Goal: Use online tool/utility: Utilize a website feature to perform a specific function

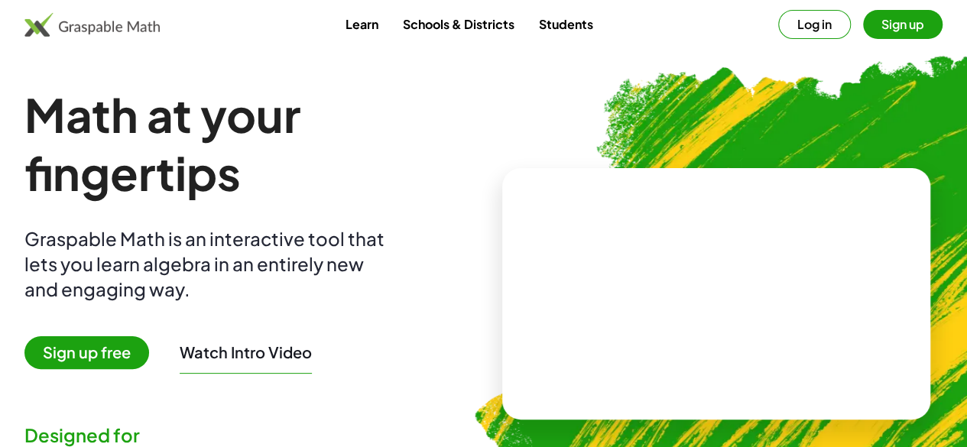
click at [897, 115] on img at bounding box center [797, 287] width 706 height 595
click at [802, 21] on button "Log in" at bounding box center [814, 24] width 73 height 29
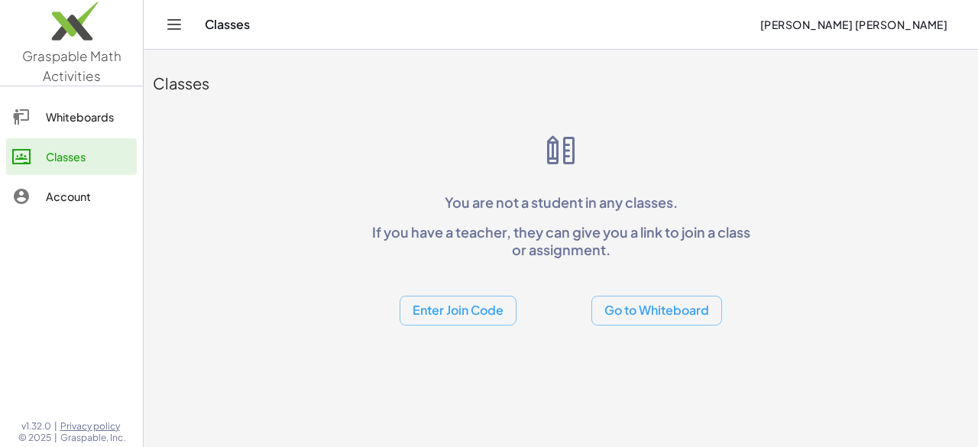
click at [89, 148] on div "Classes" at bounding box center [88, 156] width 85 height 18
click at [83, 109] on div "Whiteboards" at bounding box center [88, 117] width 85 height 18
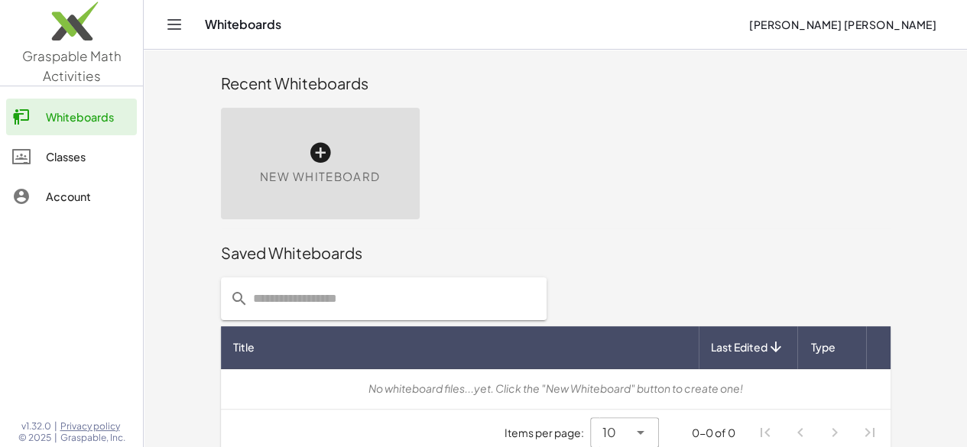
click at [308, 163] on icon at bounding box center [320, 153] width 24 height 24
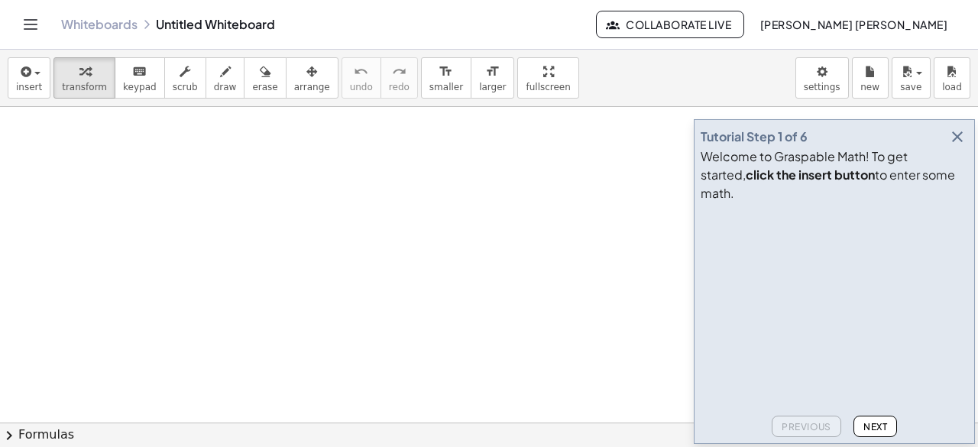
click at [899, 11] on button "[PERSON_NAME] [PERSON_NAME]" at bounding box center [853, 25] width 212 height 28
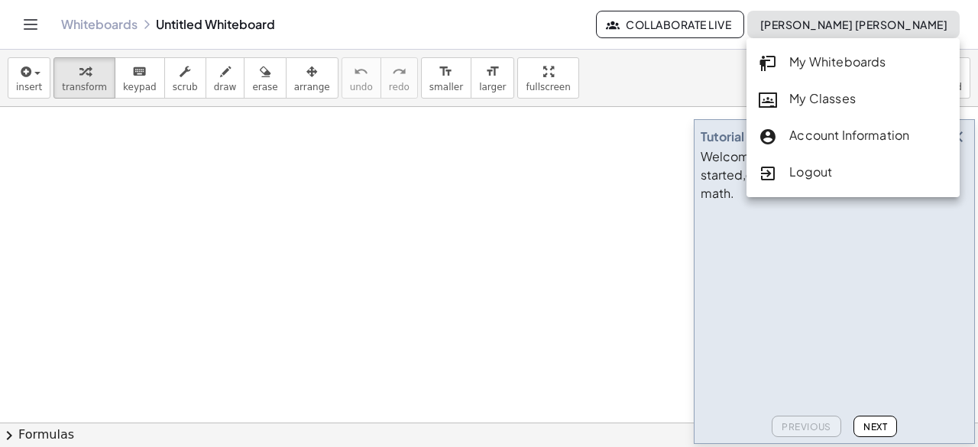
click at [898, 135] on div "Account Information" at bounding box center [853, 136] width 189 height 20
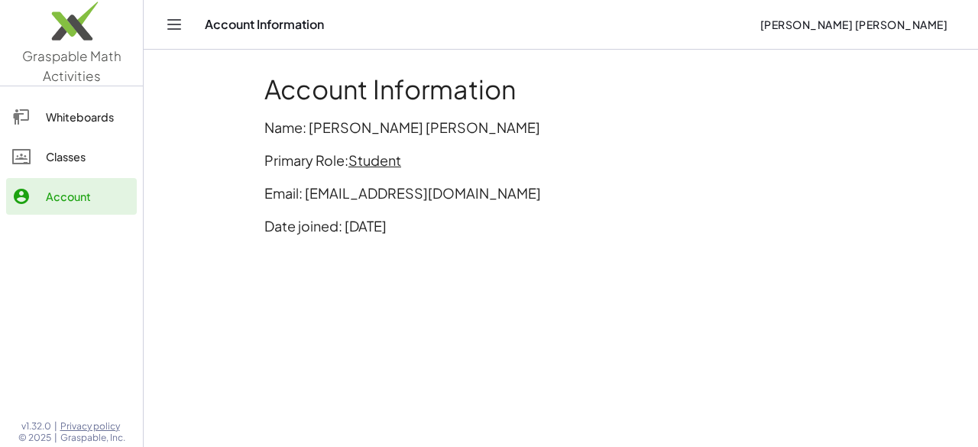
click at [291, 224] on p "Date joined: [DATE]" at bounding box center [560, 225] width 593 height 21
click at [171, 21] on icon "Toggle navigation" at bounding box center [174, 24] width 18 height 18
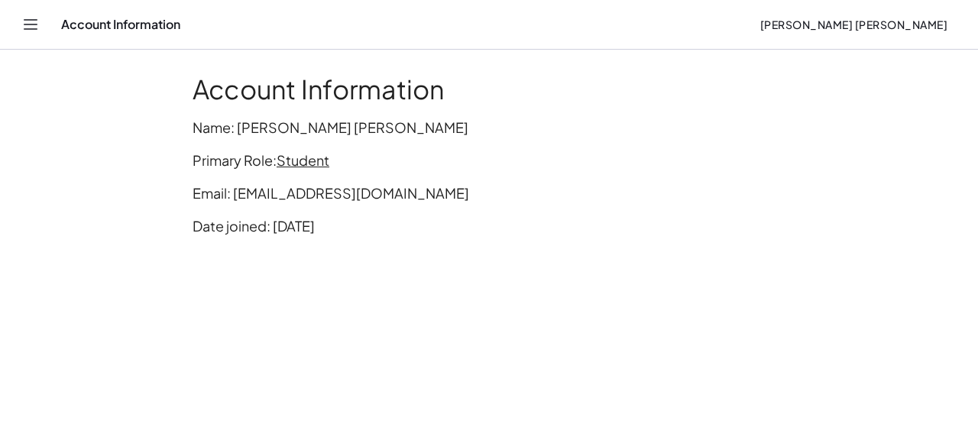
click at [228, 157] on p "Primary Role: Student" at bounding box center [489, 160] width 593 height 21
click at [32, 23] on icon "Toggle navigation" at bounding box center [30, 24] width 18 height 18
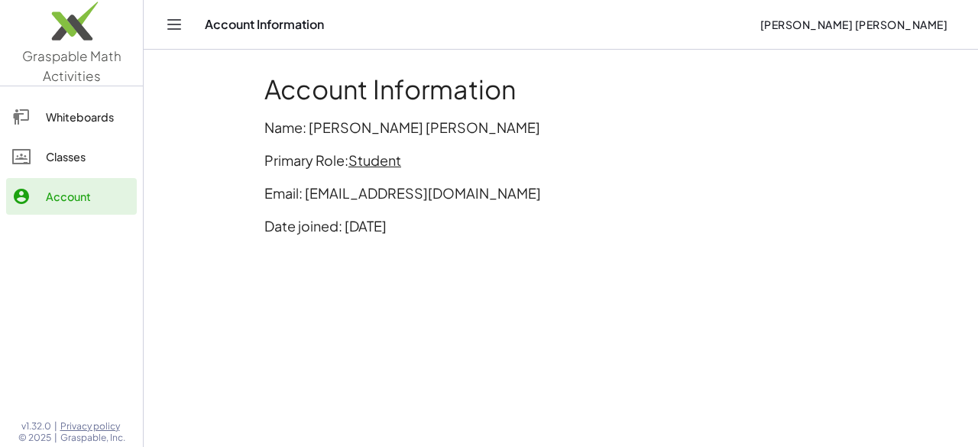
click at [866, 33] on button "[PERSON_NAME] [PERSON_NAME]" at bounding box center [853, 25] width 212 height 28
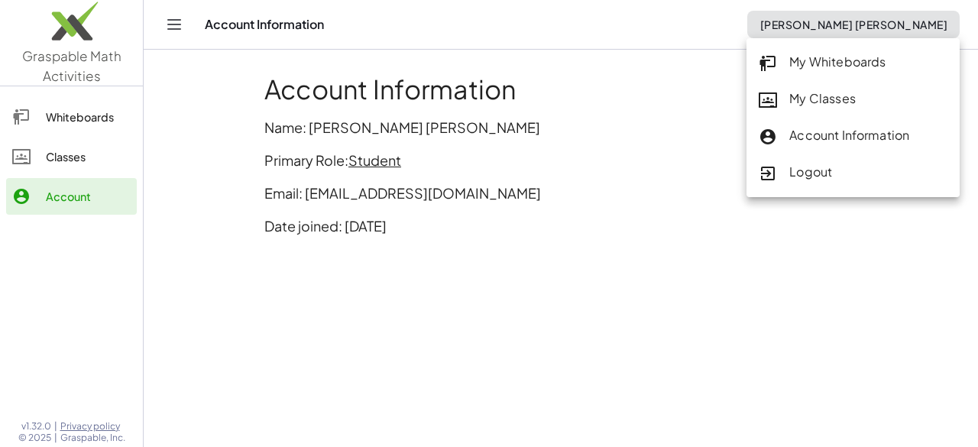
click at [868, 136] on div "Account Information" at bounding box center [853, 136] width 189 height 20
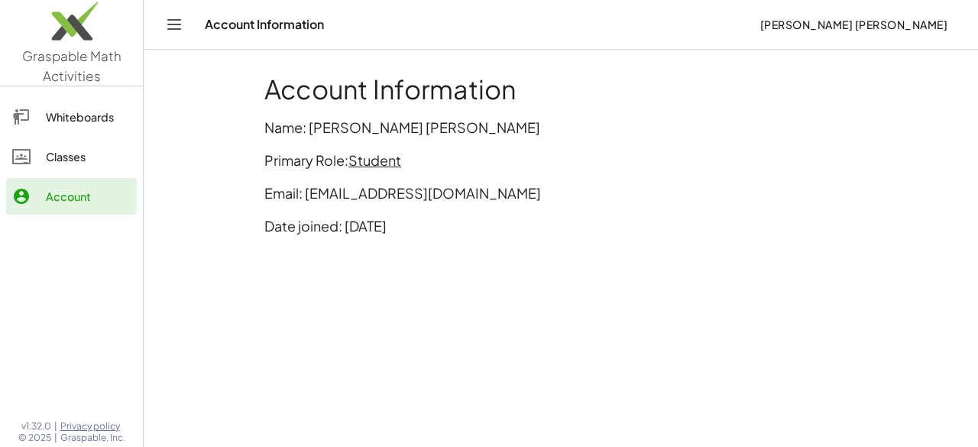
click at [66, 155] on div "Classes" at bounding box center [88, 156] width 85 height 18
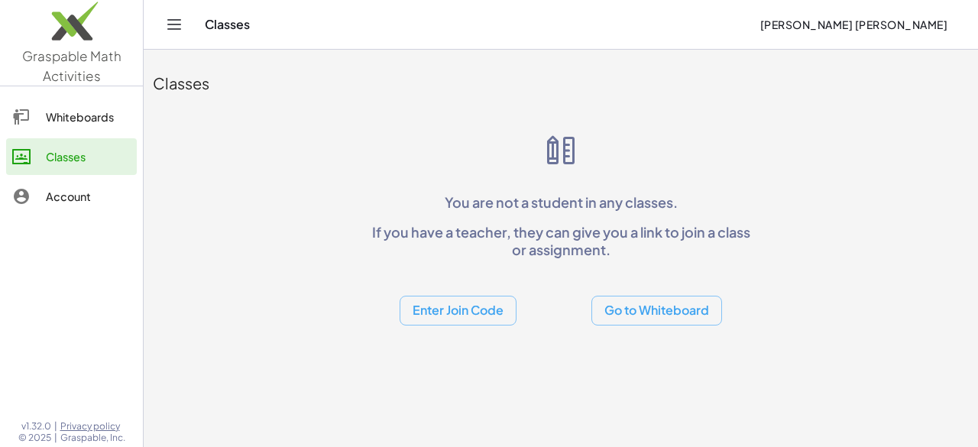
click at [78, 111] on div "Whiteboards" at bounding box center [88, 117] width 85 height 18
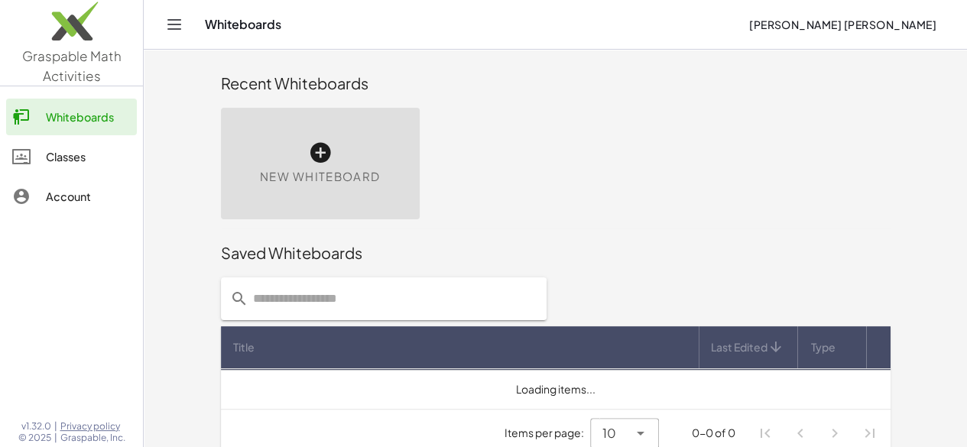
click at [912, 36] on button "[PERSON_NAME] [PERSON_NAME]" at bounding box center [842, 25] width 212 height 28
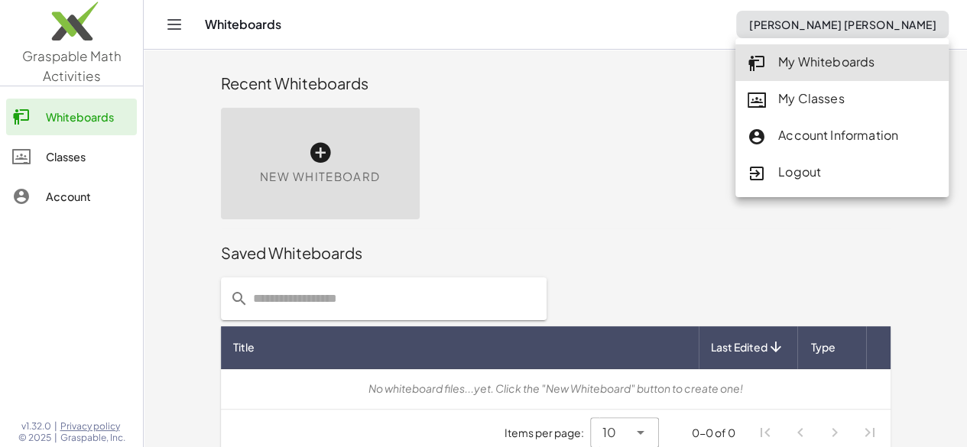
click at [862, 140] on div "Account Information" at bounding box center [841, 136] width 189 height 20
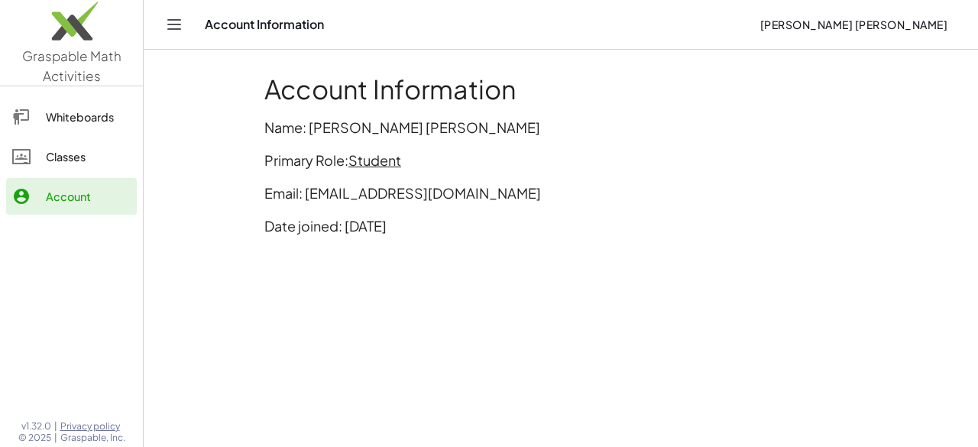
click at [256, 226] on div "Account Information Name: [PERSON_NAME] [PERSON_NAME] Primary Role: Student Ema…" at bounding box center [560, 161] width 611 height 193
click at [292, 234] on p "Date joined: [DATE]" at bounding box center [560, 225] width 593 height 21
click at [915, 28] on span "[PERSON_NAME] [PERSON_NAME]" at bounding box center [853, 25] width 188 height 14
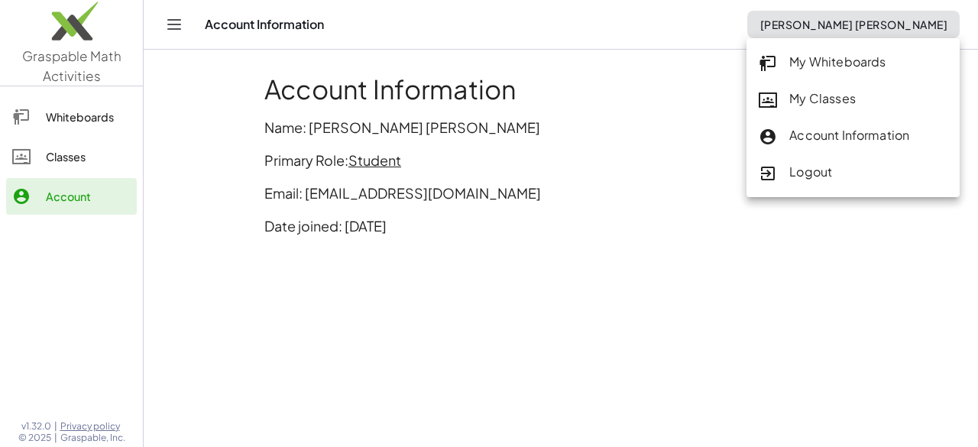
click at [64, 33] on img at bounding box center [71, 24] width 143 height 65
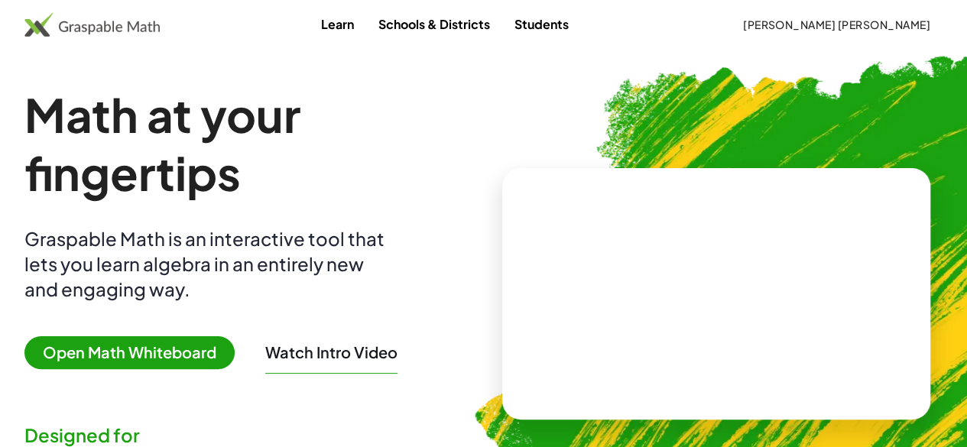
click at [877, 34] on button "[PERSON_NAME] [PERSON_NAME]" at bounding box center [836, 25] width 212 height 28
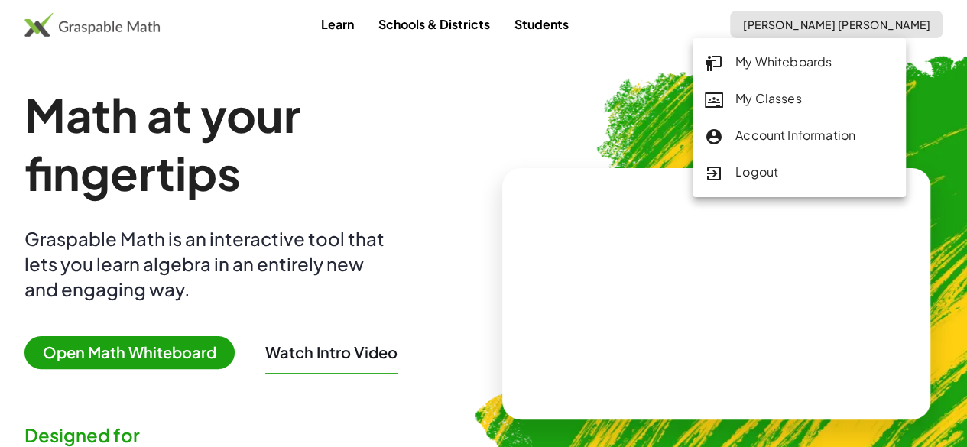
click at [922, 95] on img at bounding box center [797, 287] width 706 height 595
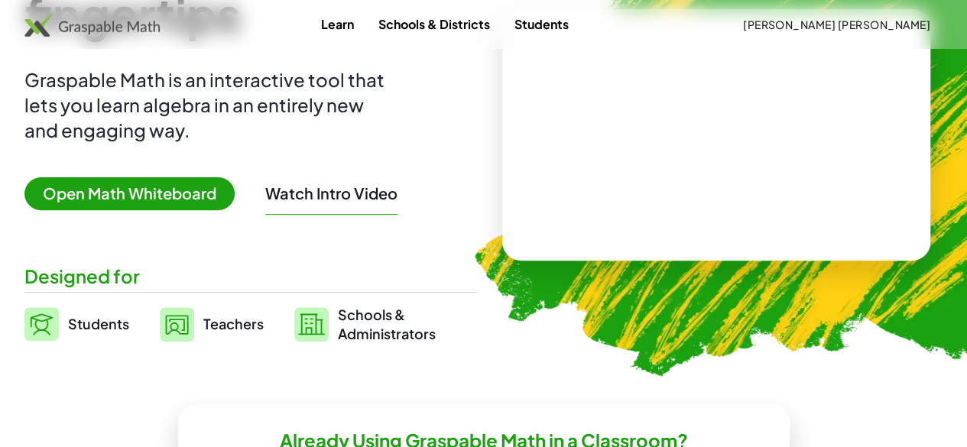
scroll to position [160, 0]
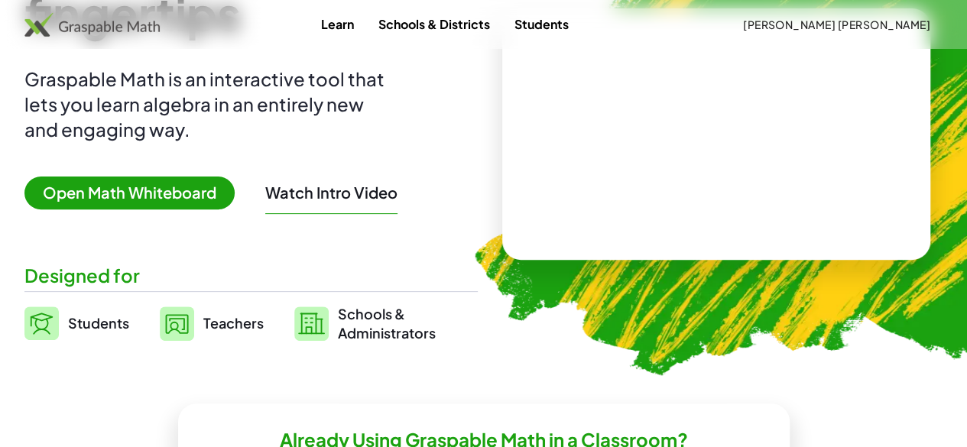
click at [131, 195] on span "Open Math Whiteboard" at bounding box center [129, 193] width 210 height 33
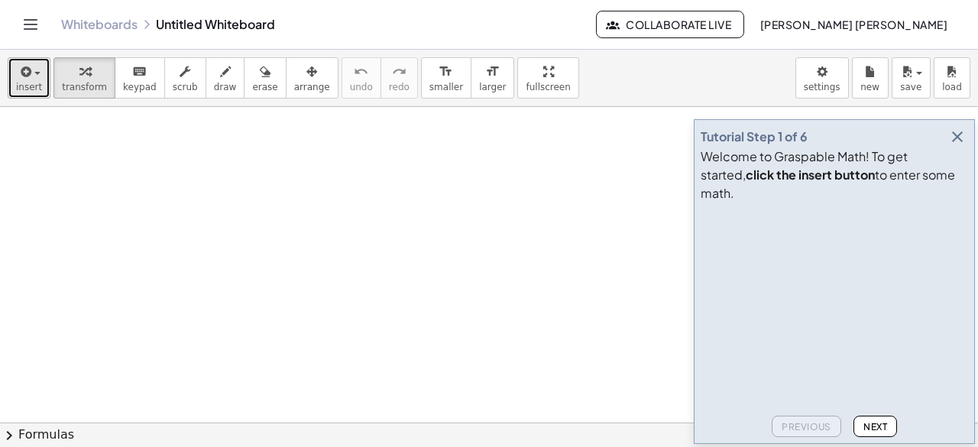
click at [23, 79] on icon "button" at bounding box center [25, 72] width 14 height 18
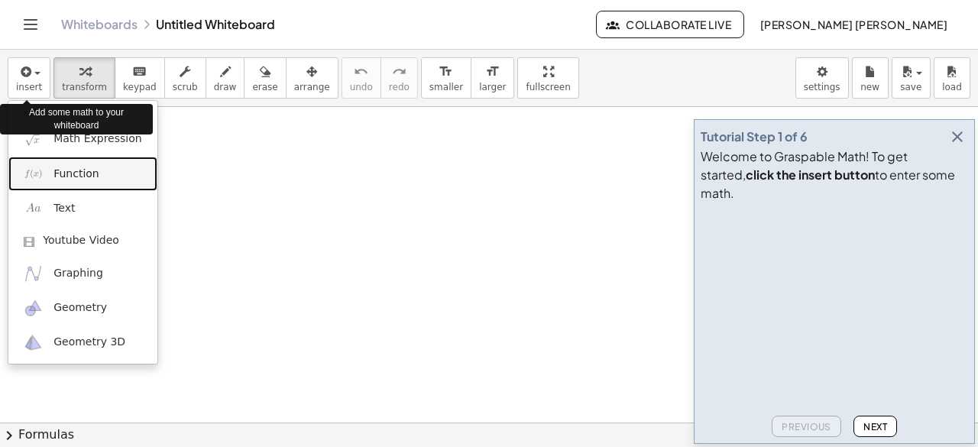
click at [43, 157] on link "Function" at bounding box center [82, 174] width 149 height 34
